Goal: Task Accomplishment & Management: Use online tool/utility

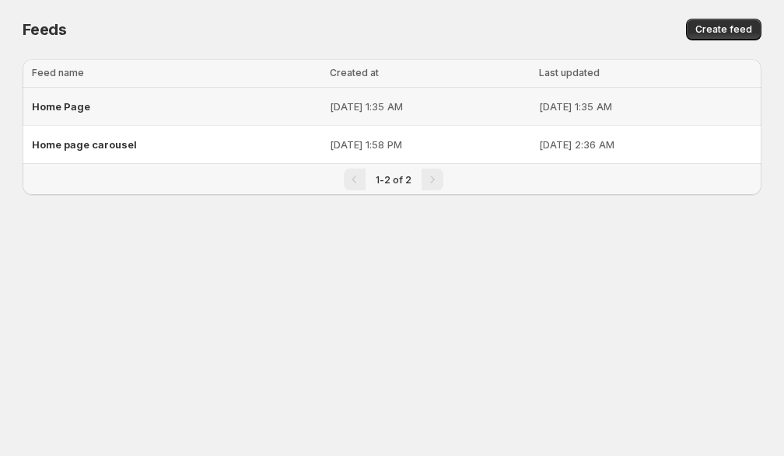
click at [166, 107] on div "Home Page" at bounding box center [176, 107] width 288 height 28
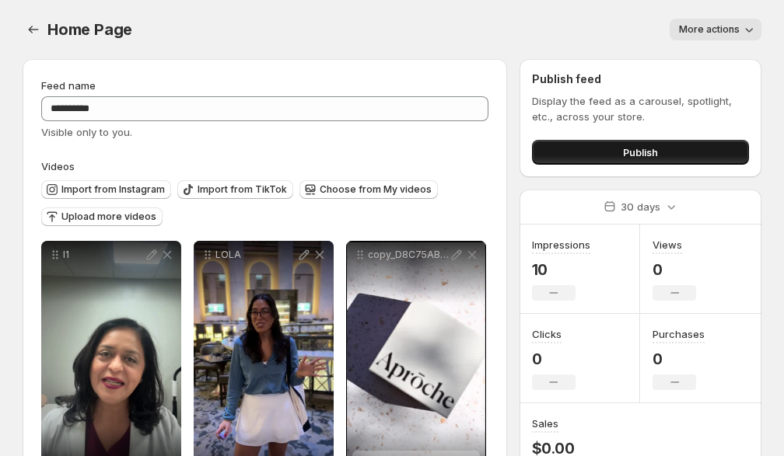
click at [592, 156] on button "Publish" at bounding box center [640, 152] width 217 height 25
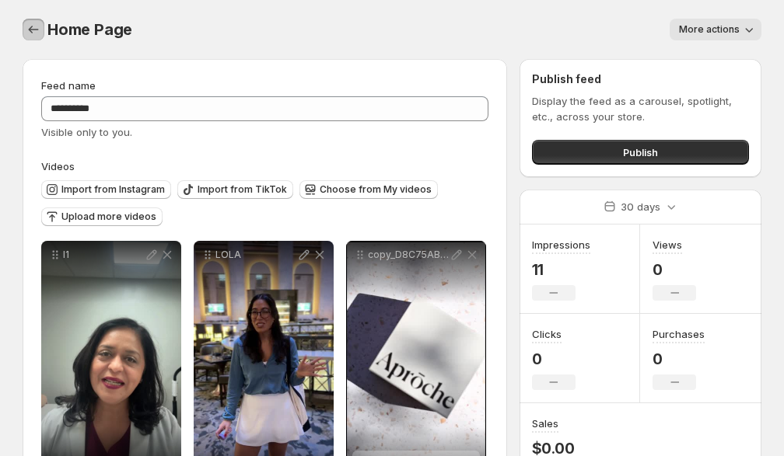
click at [35, 32] on icon "Settings" at bounding box center [34, 30] width 16 height 16
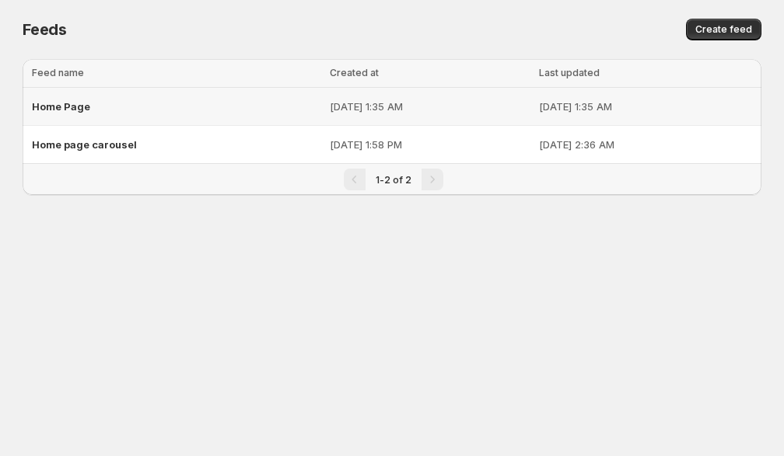
click at [115, 107] on div "Home Page" at bounding box center [176, 107] width 288 height 28
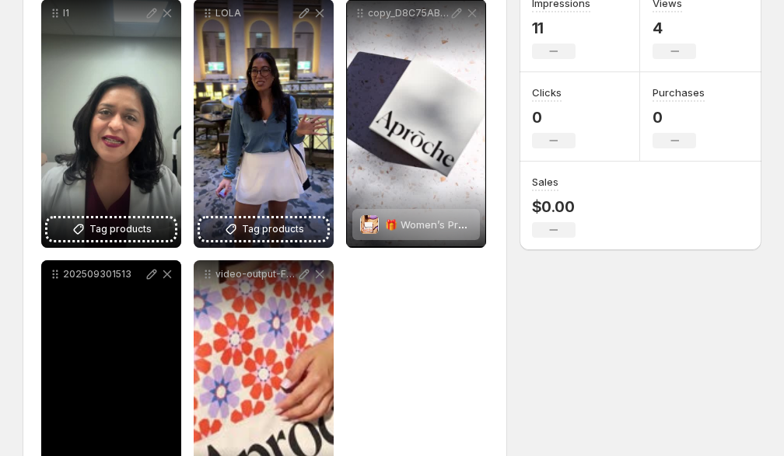
scroll to position [241, 0]
